Goal: Communication & Community: Answer question/provide support

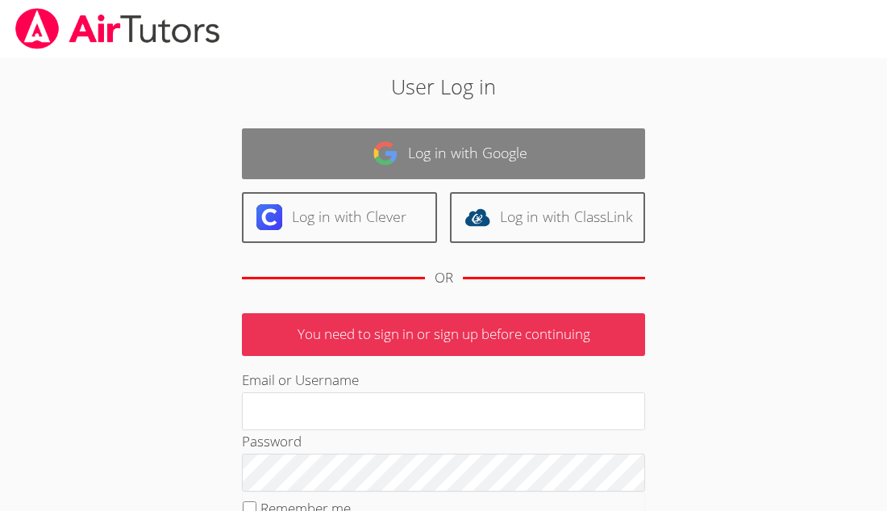
click at [353, 152] on link "Log in with Google" at bounding box center [443, 153] width 403 height 51
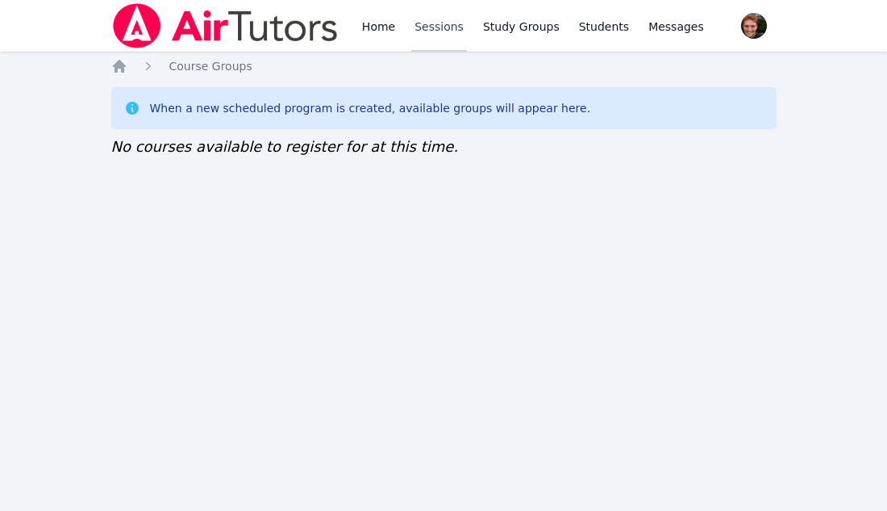
click at [427, 38] on link "Sessions" at bounding box center [439, 26] width 56 height 52
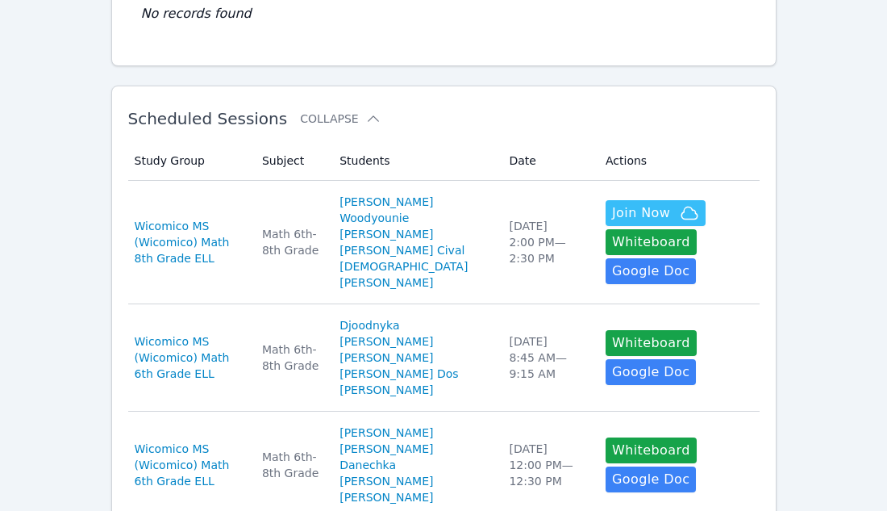
scroll to position [211, 0]
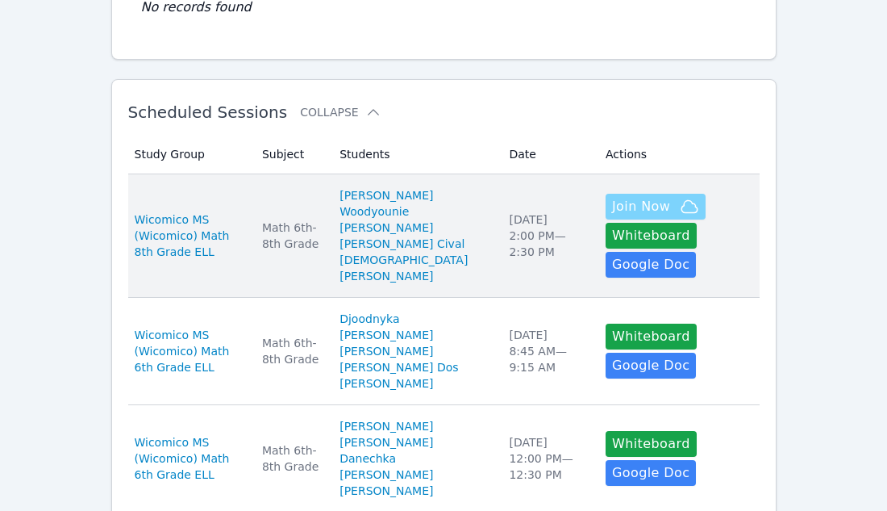
click at [612, 213] on span "Join Now" at bounding box center [641, 206] width 58 height 19
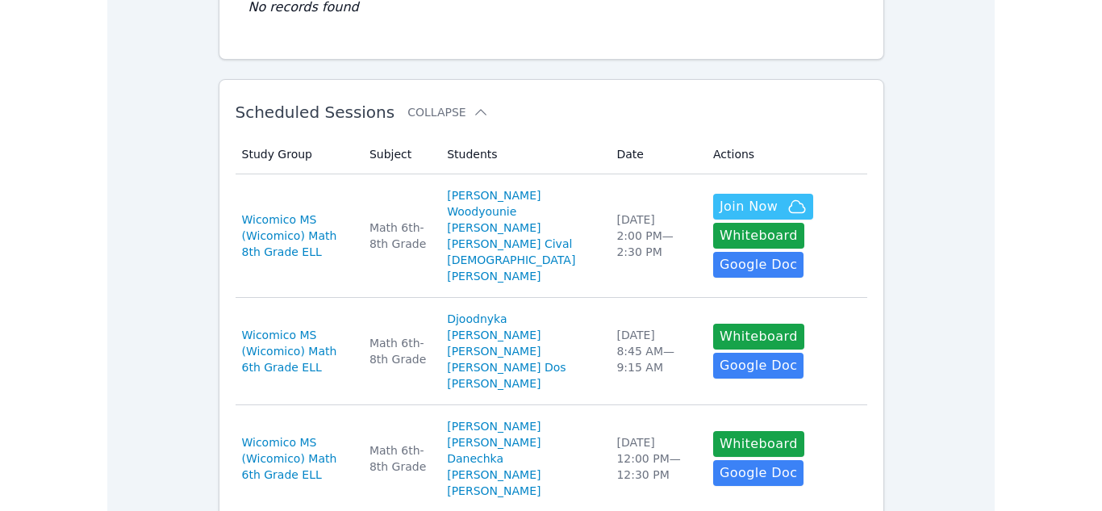
scroll to position [0, 0]
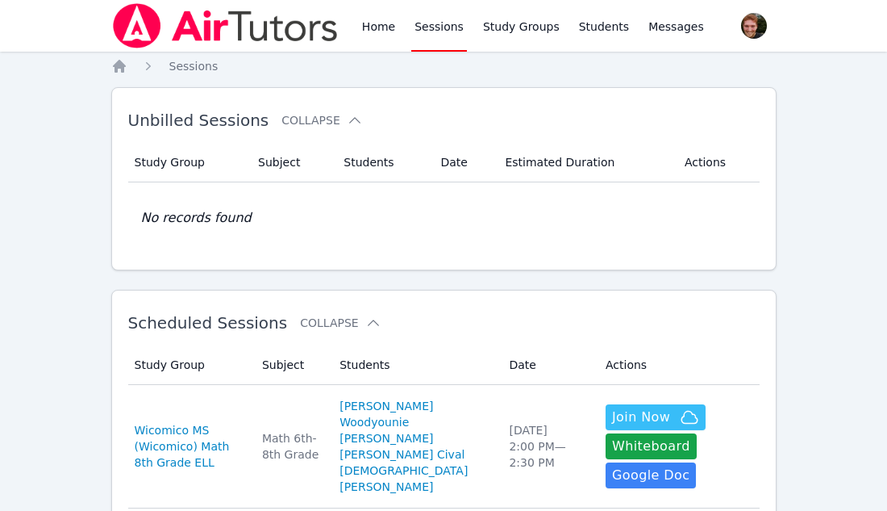
click at [606, 404] on button "Join Now" at bounding box center [656, 417] width 100 height 26
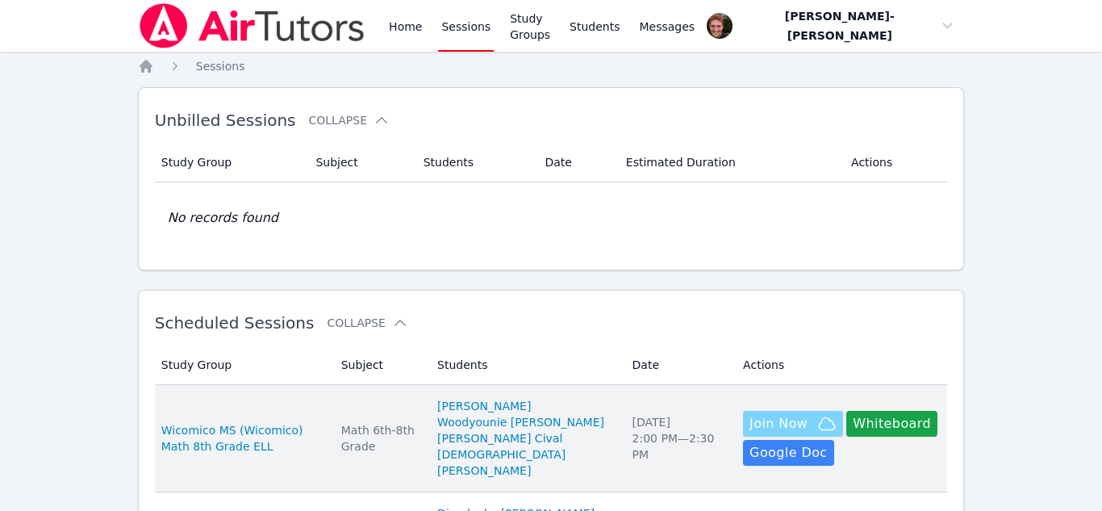
click at [817, 414] on icon "button" at bounding box center [826, 423] width 19 height 19
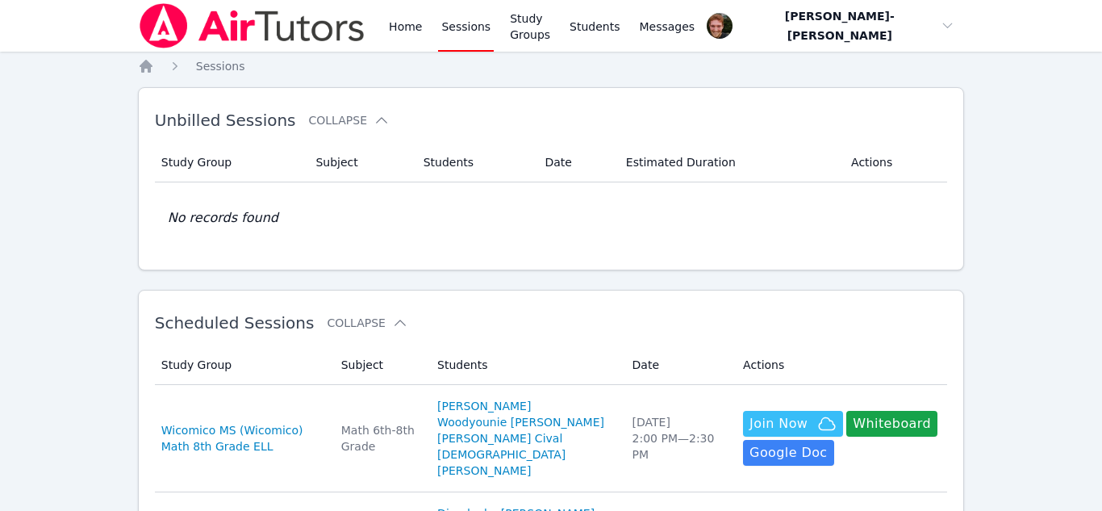
click at [397, 24] on link "Home" at bounding box center [406, 26] width 40 height 52
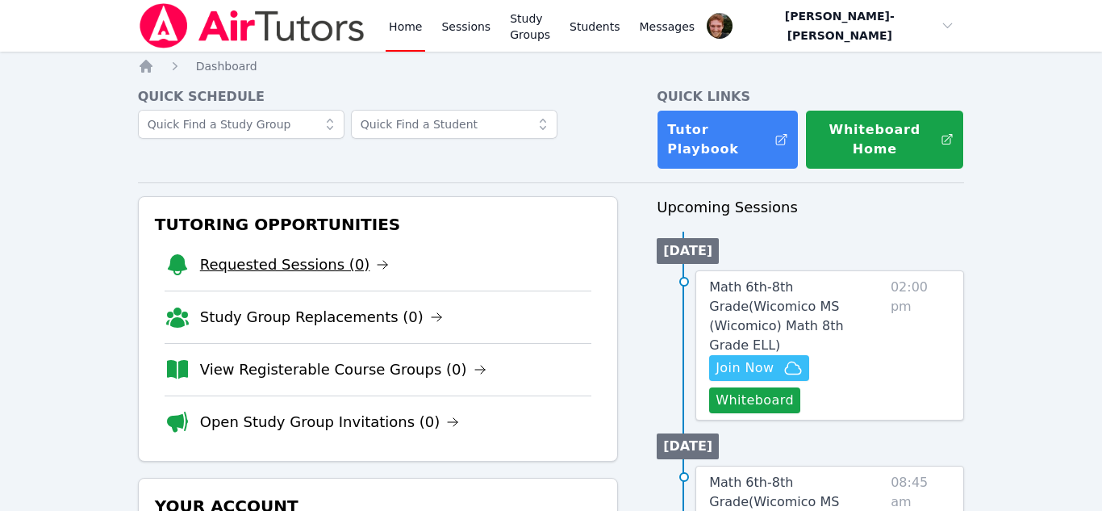
click at [323, 253] on link "Requested Sessions (0)" at bounding box center [295, 264] width 190 height 23
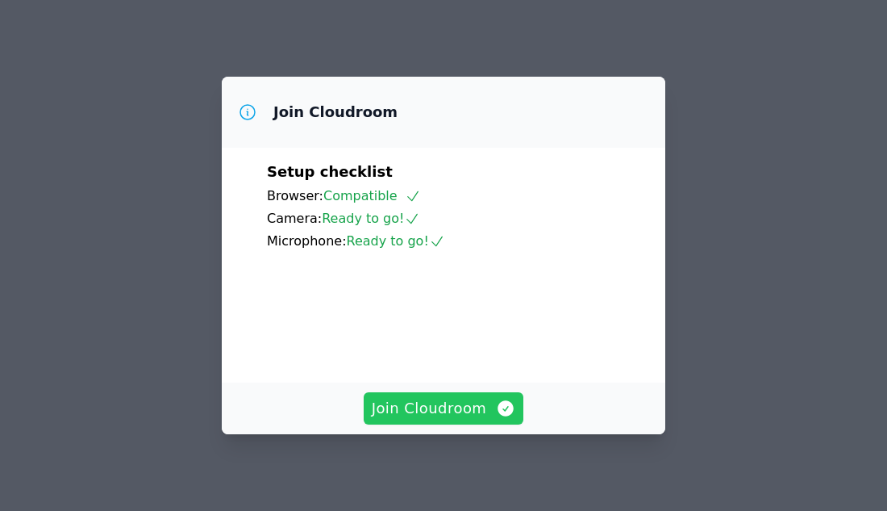
click at [408, 416] on span "Join Cloudroom" at bounding box center [444, 408] width 144 height 23
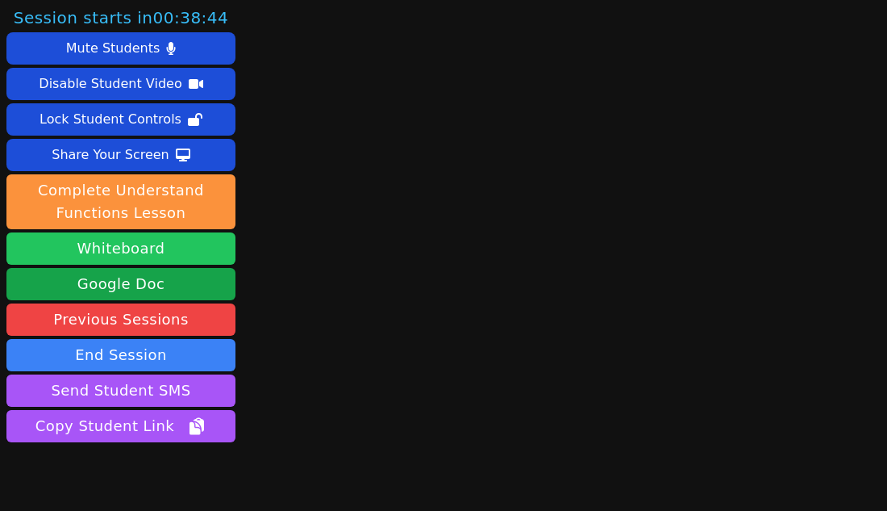
scroll to position [70, 0]
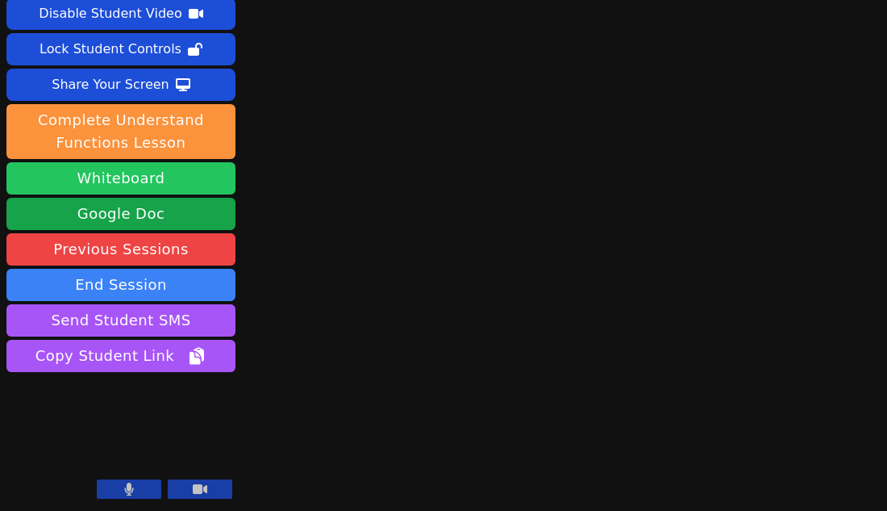
click at [144, 180] on button "Whiteboard" at bounding box center [120, 178] width 229 height 32
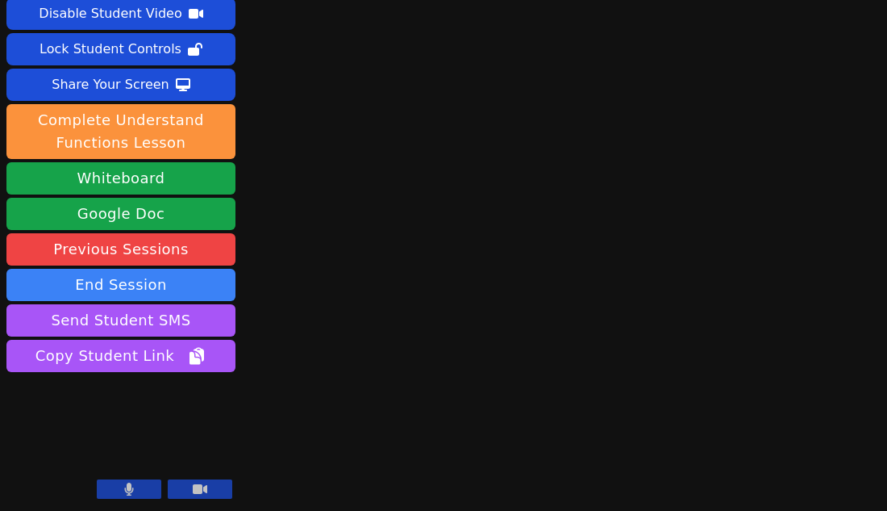
click at [136, 484] on button at bounding box center [129, 488] width 65 height 19
click at [111, 487] on button at bounding box center [129, 488] width 65 height 19
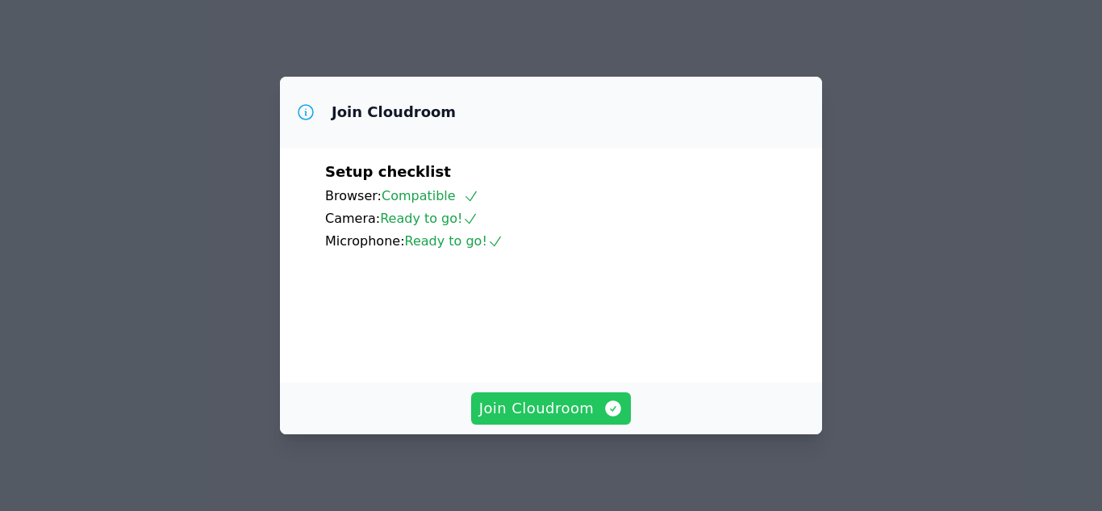
click at [584, 404] on span "Join Cloudroom" at bounding box center [551, 408] width 144 height 23
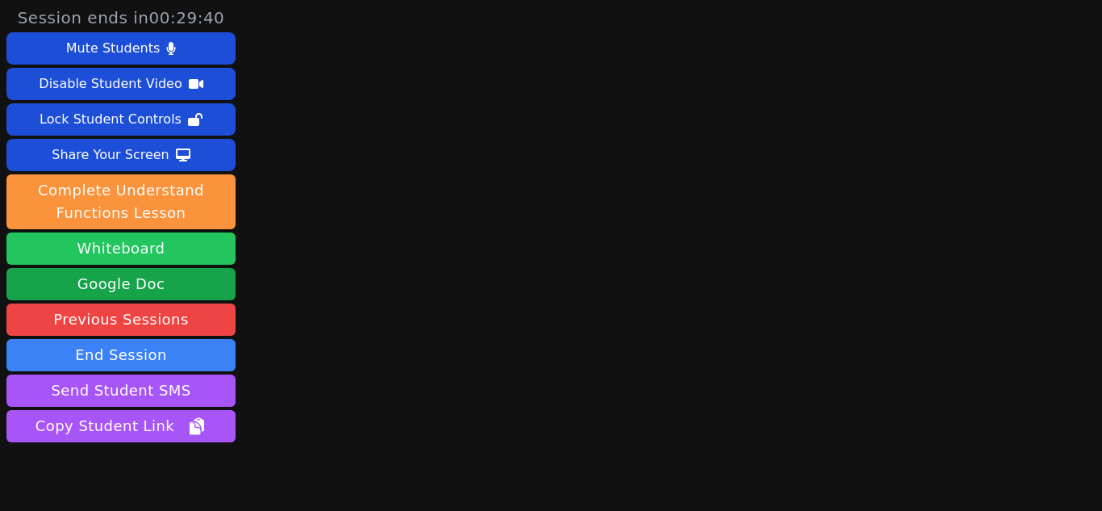
click at [204, 240] on button "Whiteboard" at bounding box center [120, 248] width 229 height 32
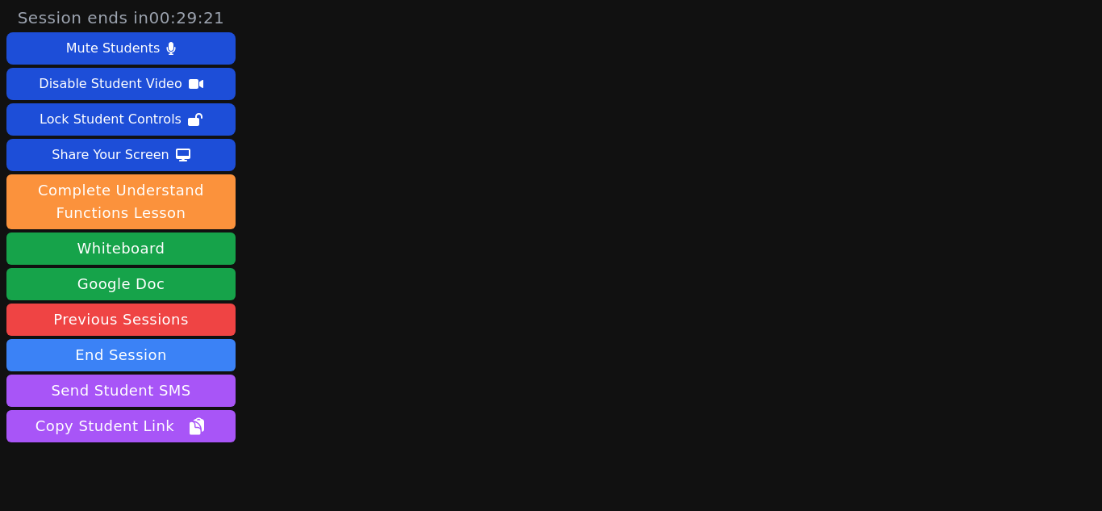
scroll to position [70, 0]
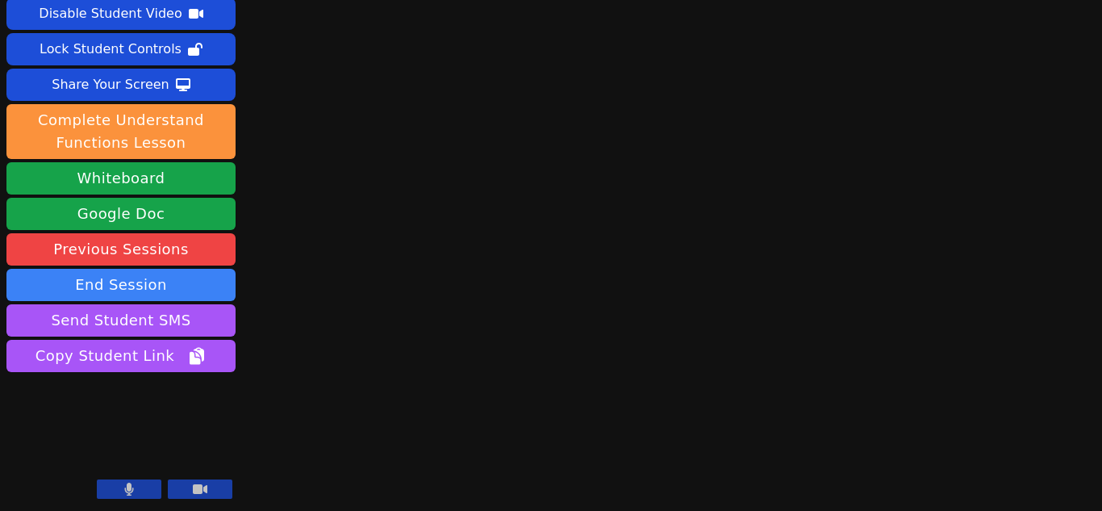
click at [148, 492] on button at bounding box center [129, 488] width 65 height 19
click at [616, 221] on main at bounding box center [671, 185] width 286 height 511
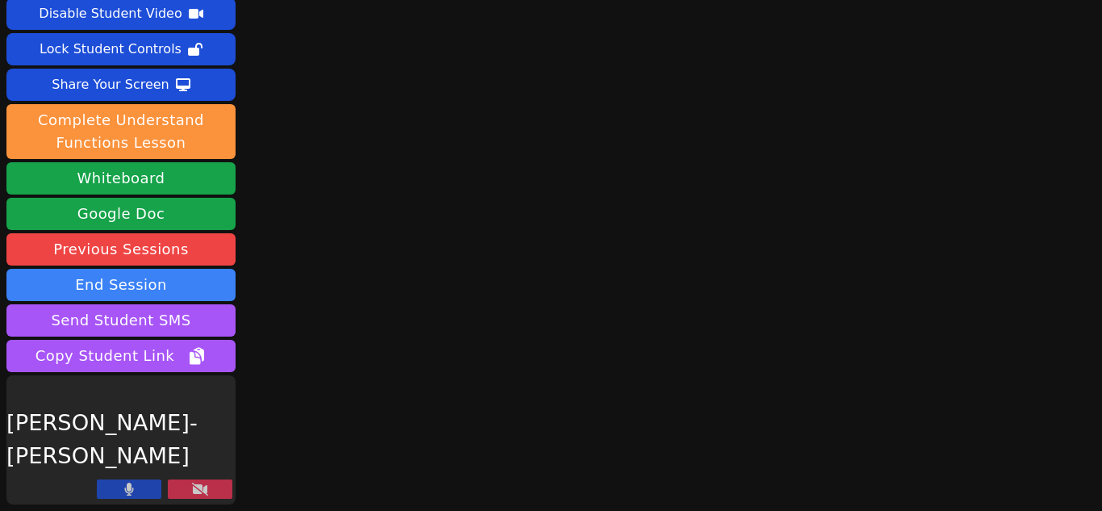
click at [226, 482] on button at bounding box center [200, 488] width 65 height 19
click at [210, 488] on button at bounding box center [200, 488] width 65 height 19
click at [220, 495] on button at bounding box center [200, 488] width 65 height 19
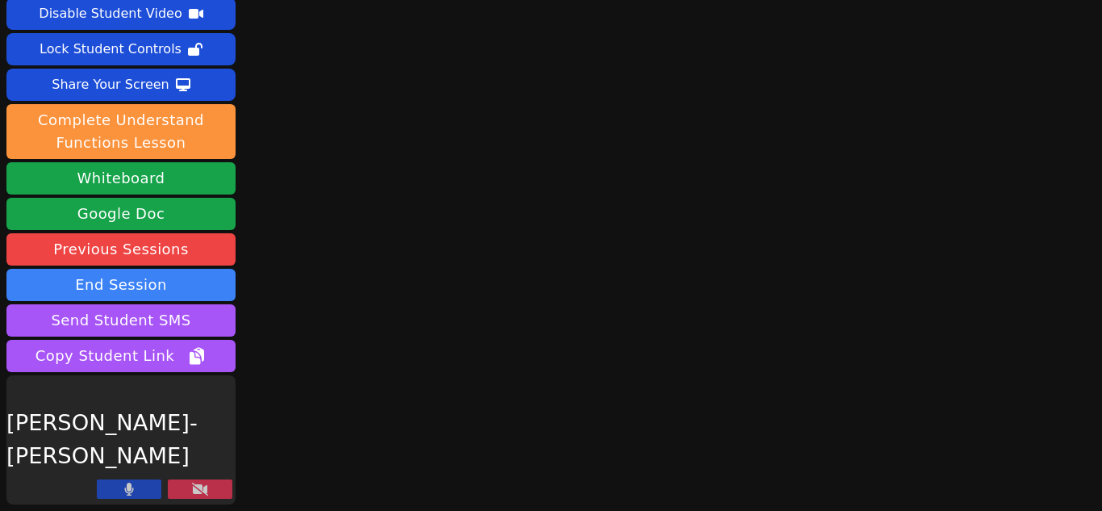
click at [220, 495] on button at bounding box center [200, 488] width 65 height 19
click at [207, 487] on icon at bounding box center [200, 488] width 16 height 13
click at [141, 489] on button at bounding box center [129, 488] width 65 height 19
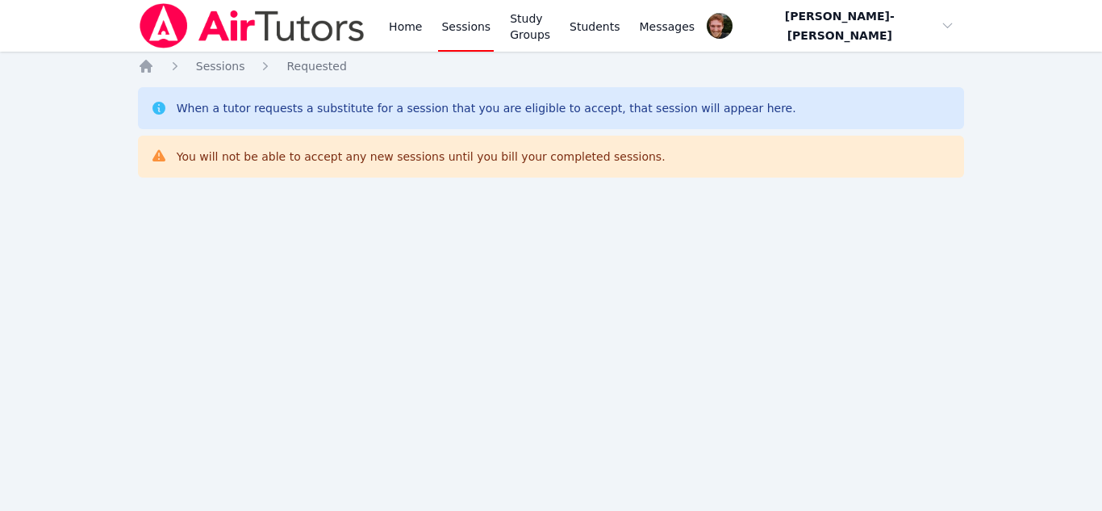
click at [223, 289] on div "Home Sessions Study Groups Students Messages Open user menu Vincent Astray-Cane…" at bounding box center [551, 255] width 1102 height 511
